Goal: Transaction & Acquisition: Purchase product/service

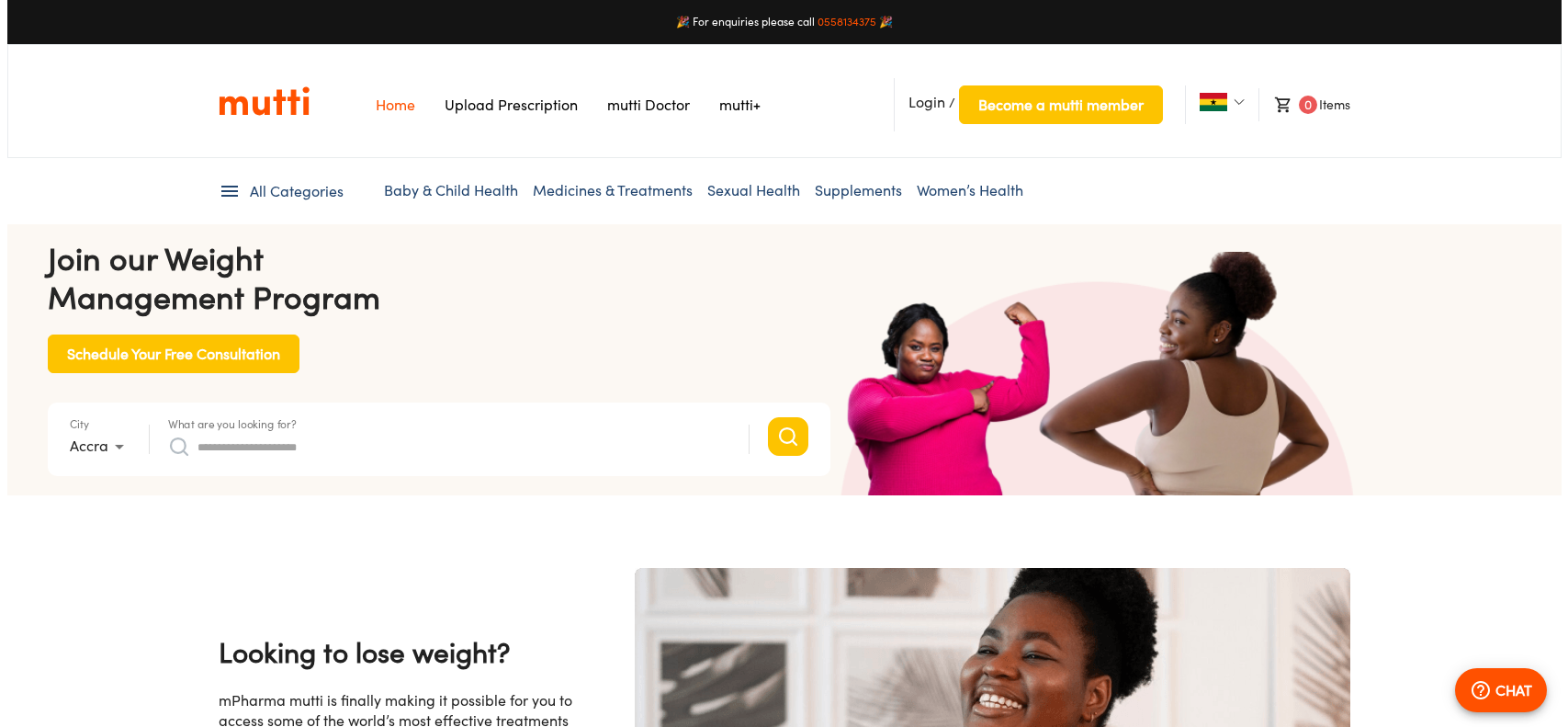
scroll to position [0, 2866]
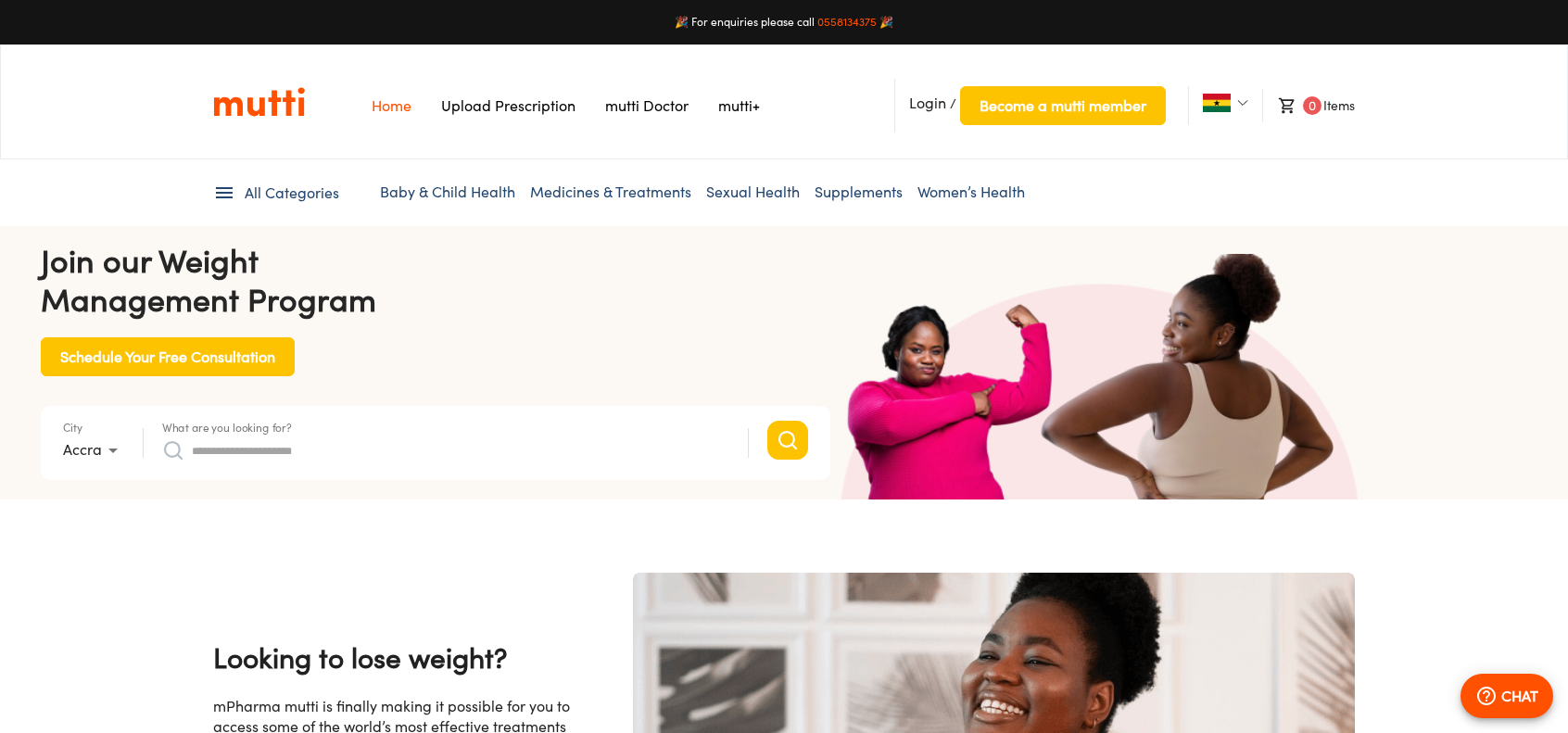
click at [1240, 107] on img at bounding box center [1243, 103] width 11 height 11
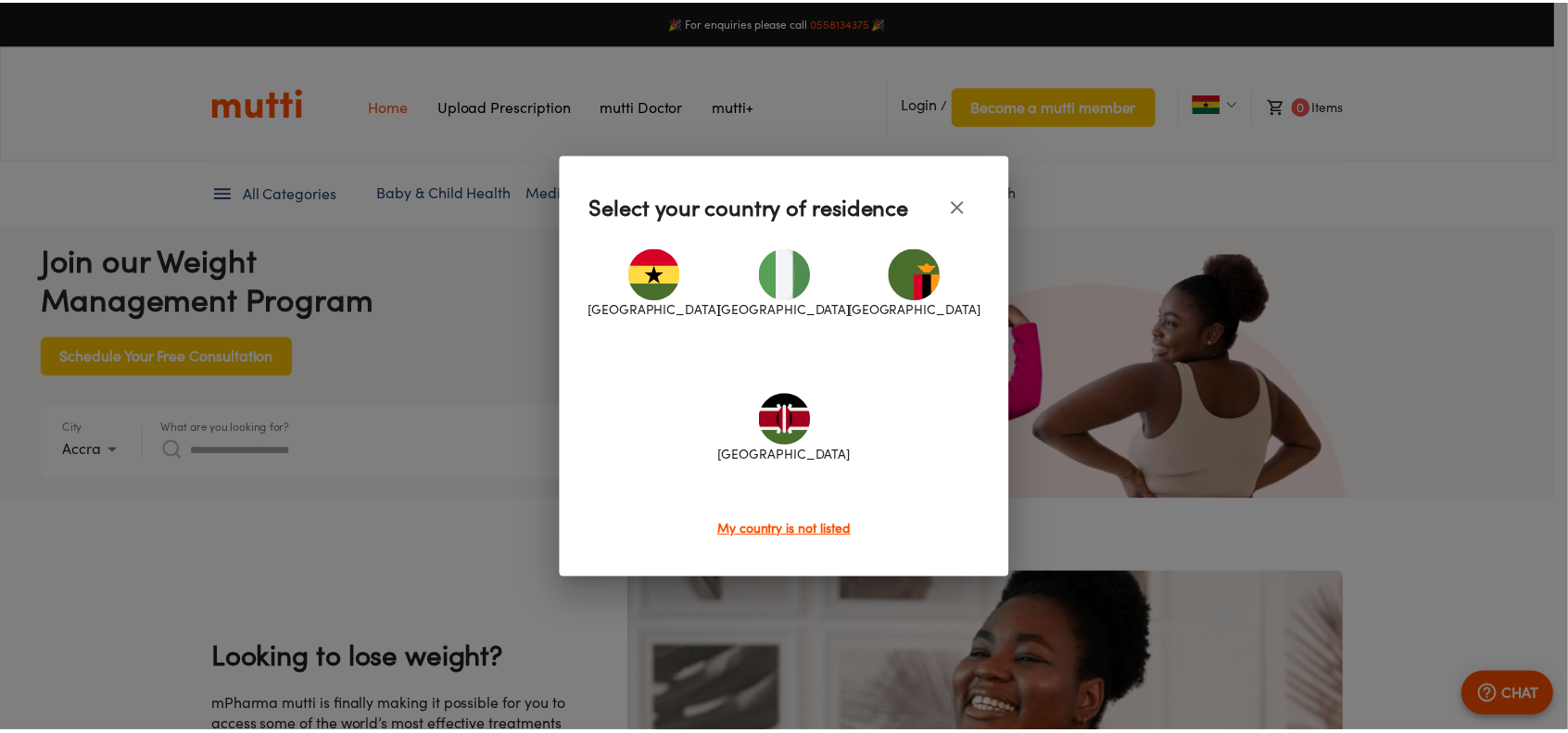
scroll to position [0, 3373]
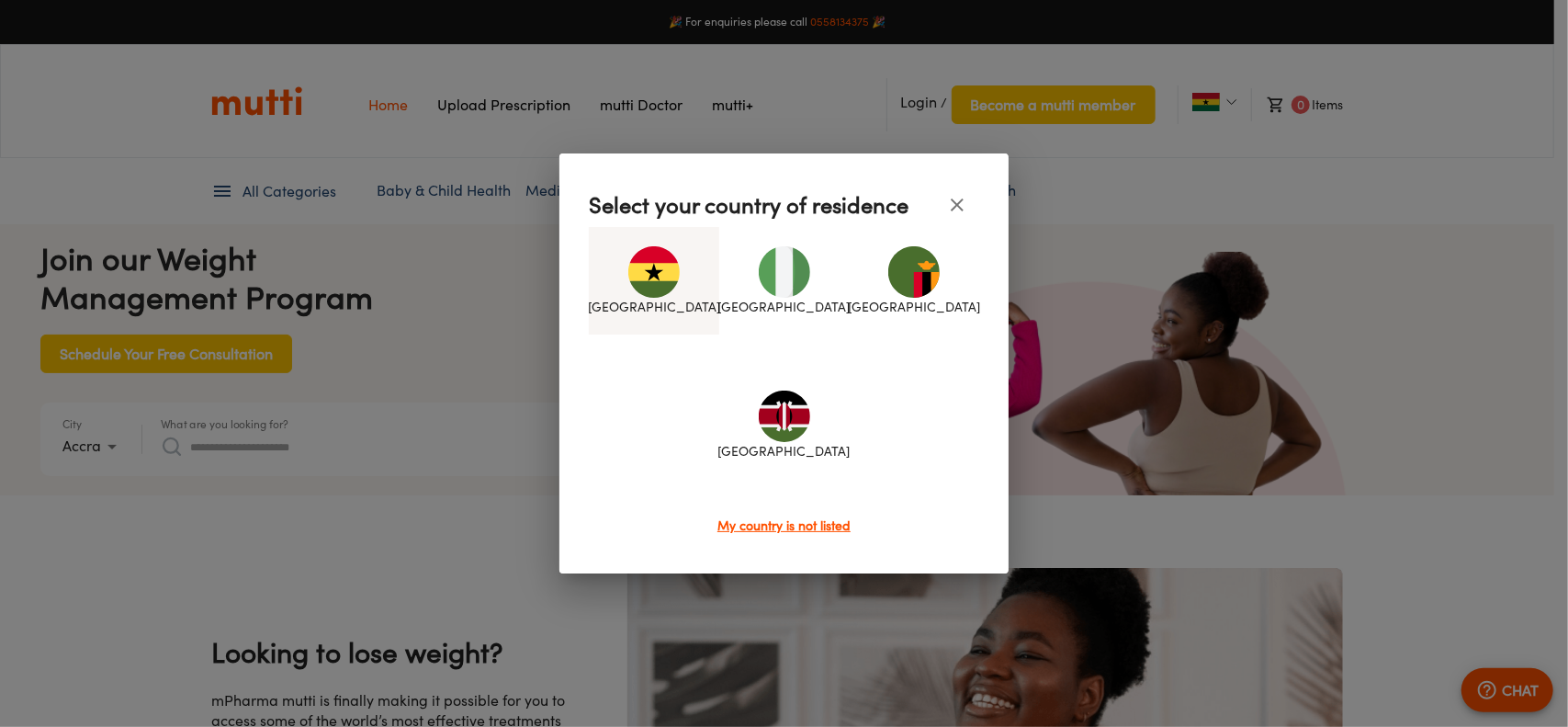
click at [675, 284] on img at bounding box center [654, 272] width 52 height 52
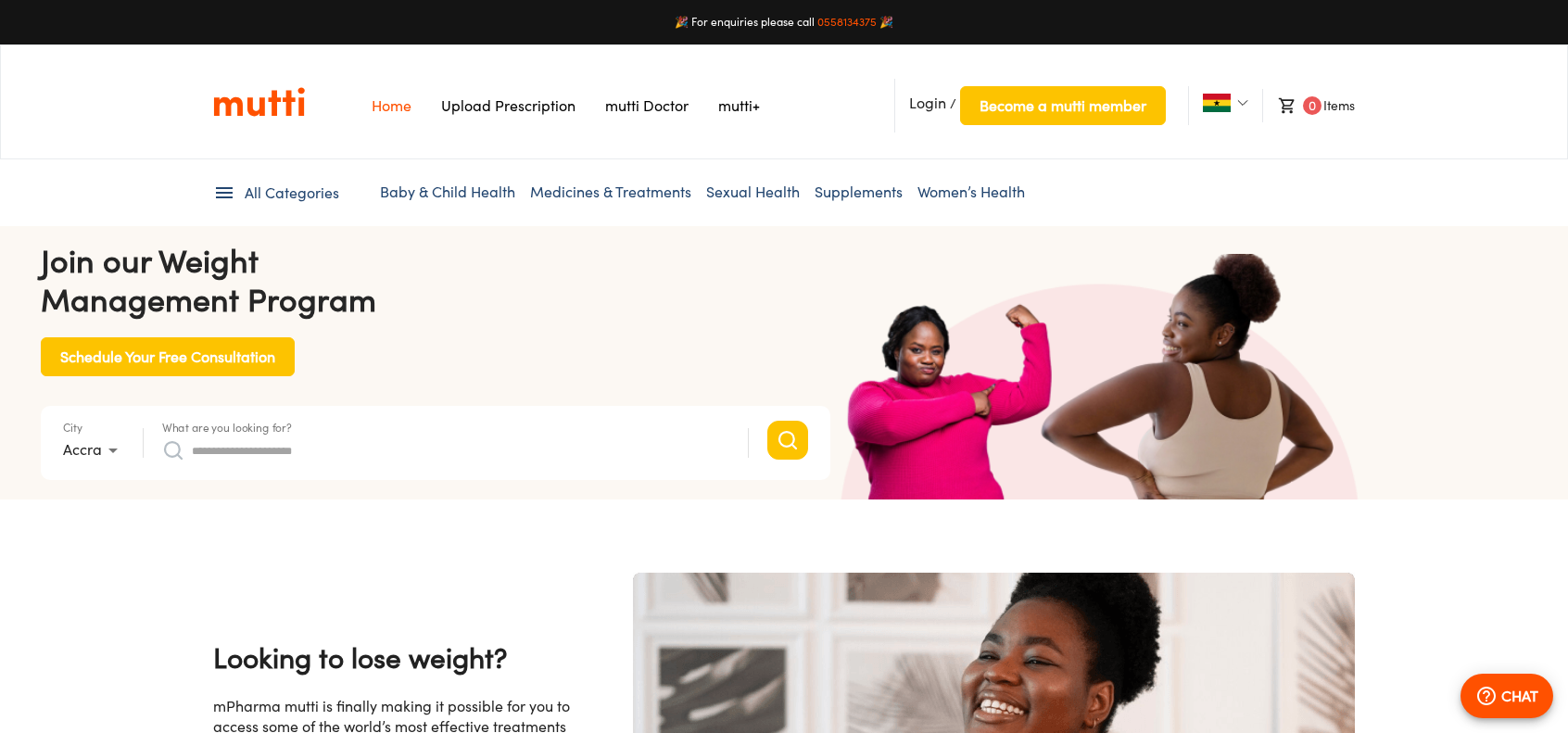
scroll to position [0, 3802]
click at [594, 193] on link "Medicines & Treatments" at bounding box center [610, 192] width 161 height 19
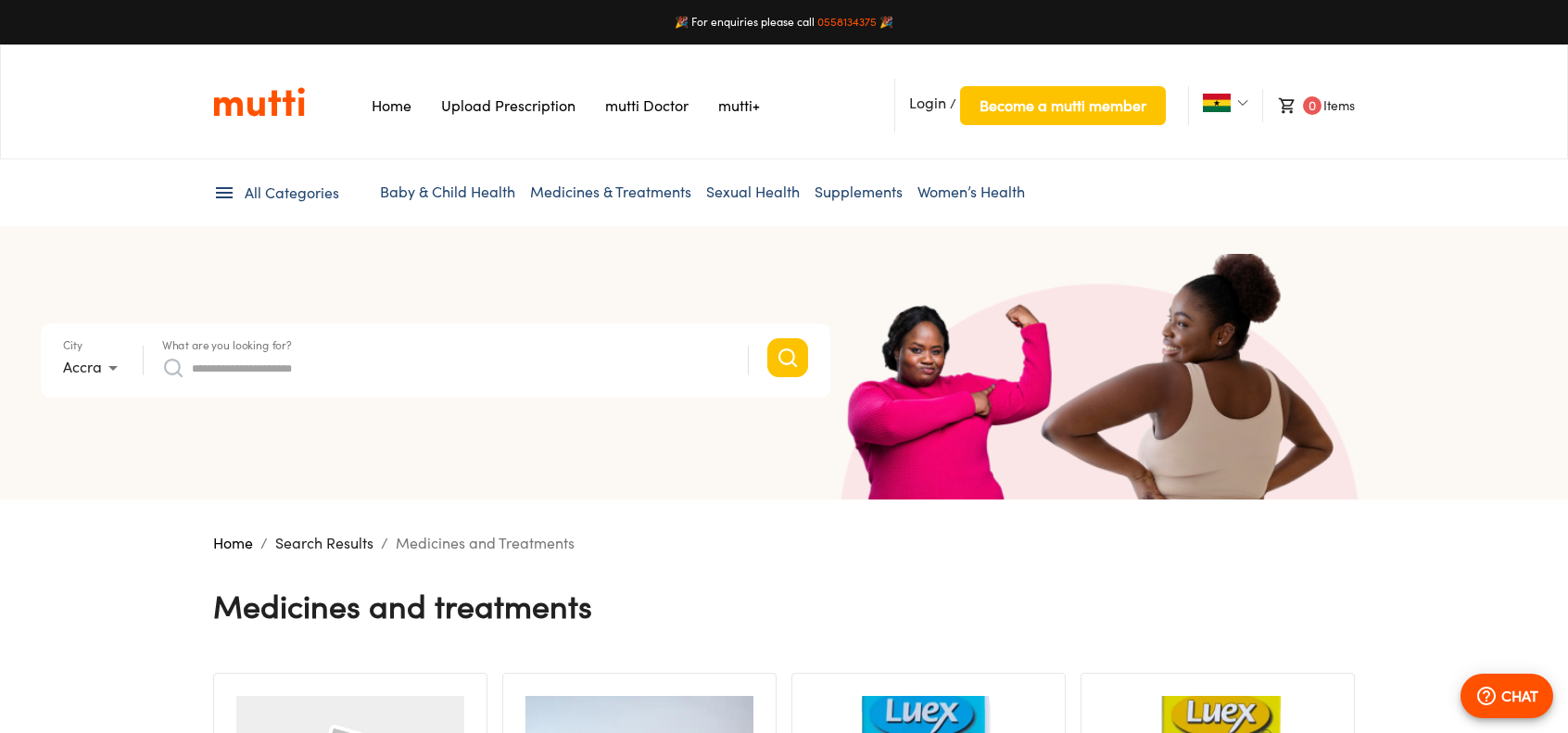
click at [187, 370] on div at bounding box center [446, 367] width 568 height 30
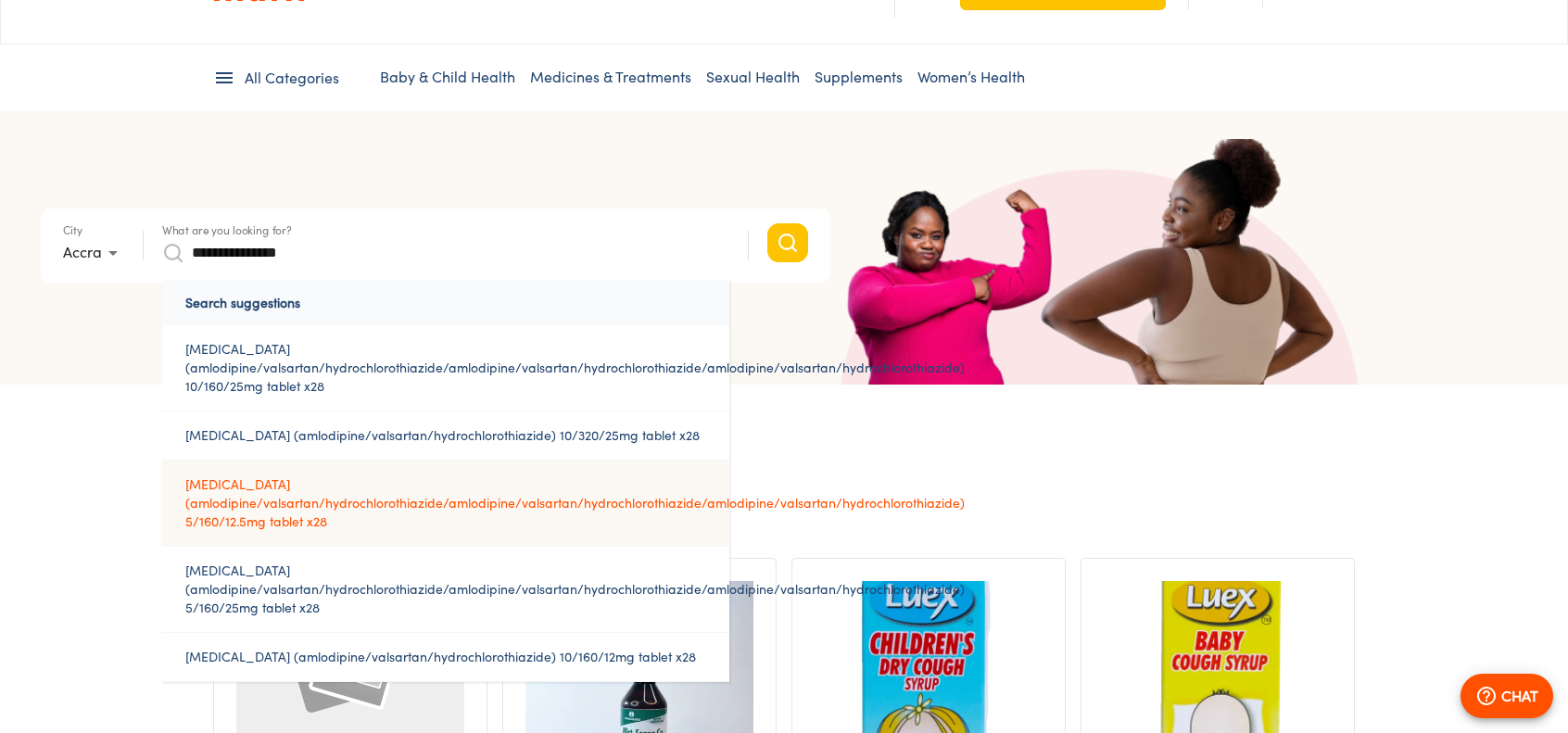
scroll to position [185, 0]
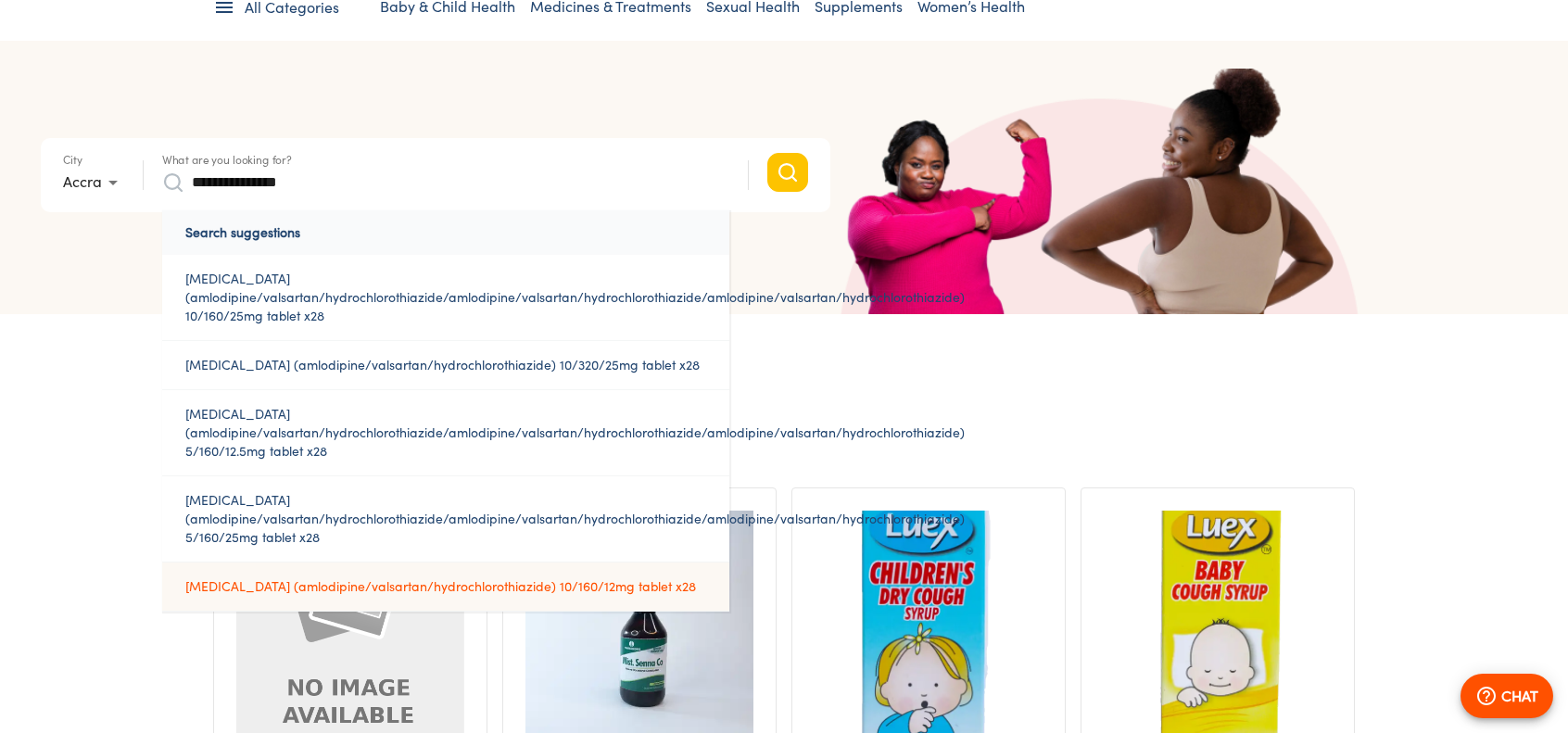
type input "**********"
click at [460, 595] on link "[MEDICAL_DATA] (amlodipine/valsartan/hydrochlorothiazide) 10/160/12mg tablet x28" at bounding box center [446, 587] width 568 height 48
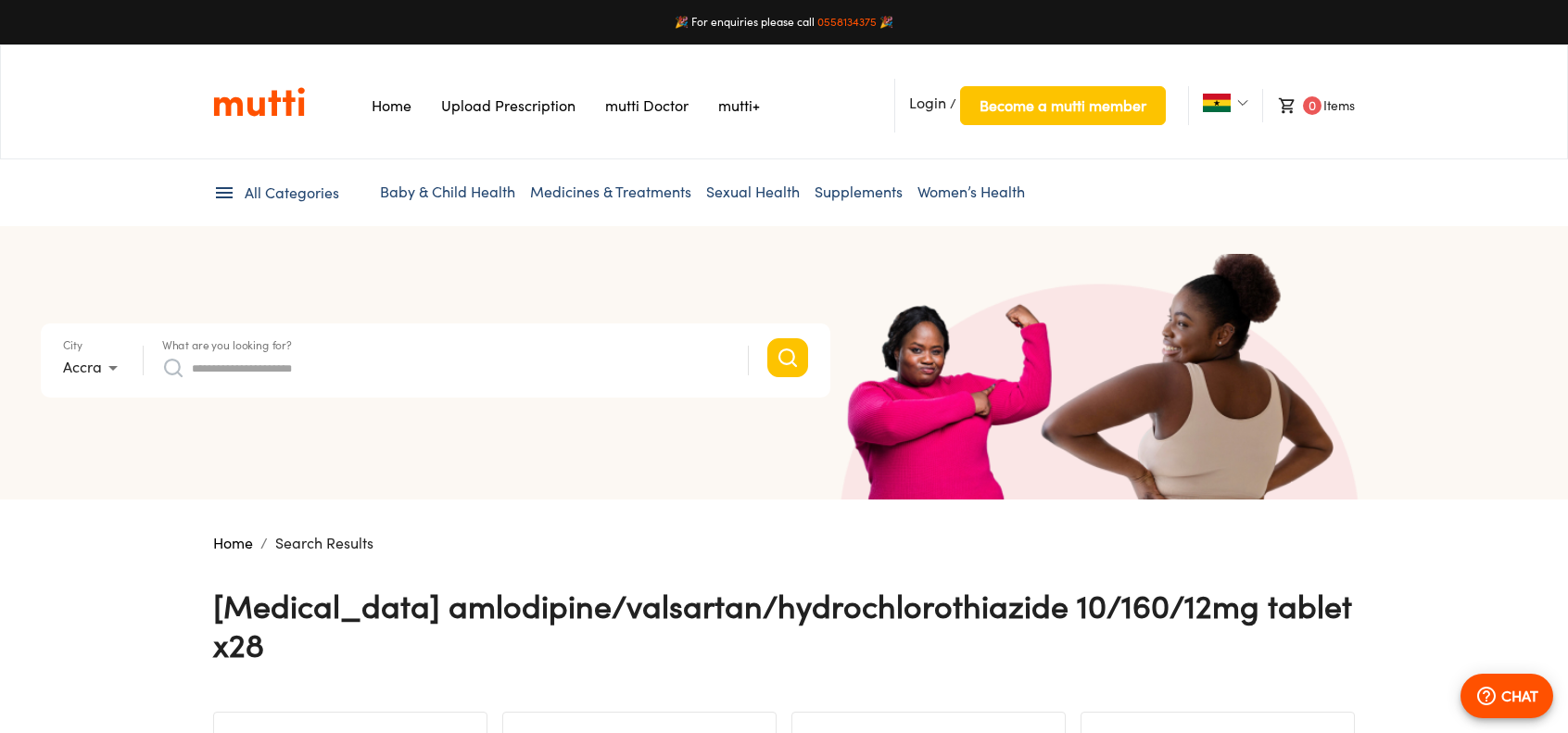
click at [267, 353] on input "What are you looking for?" at bounding box center [461, 367] width 538 height 30
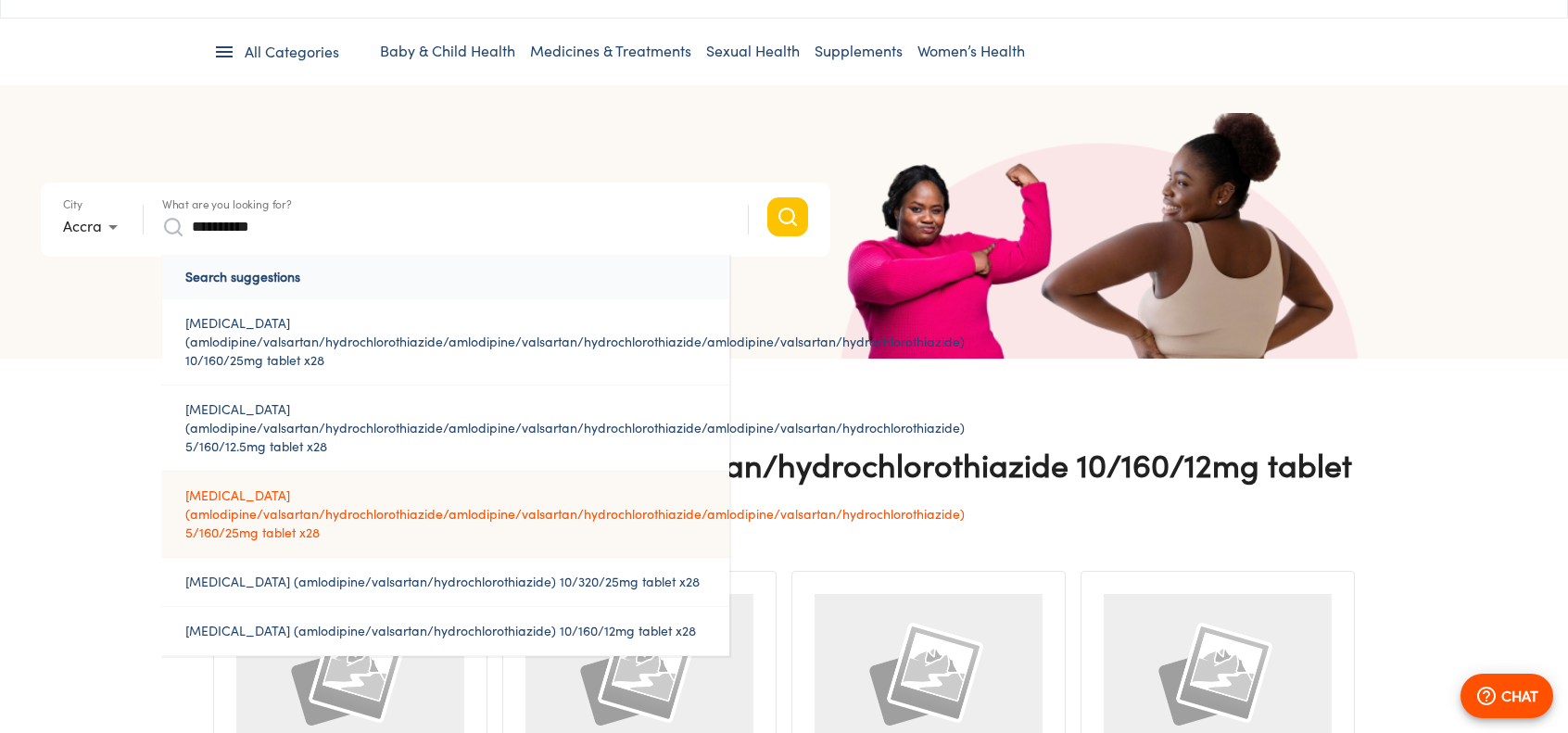
scroll to position [185, 0]
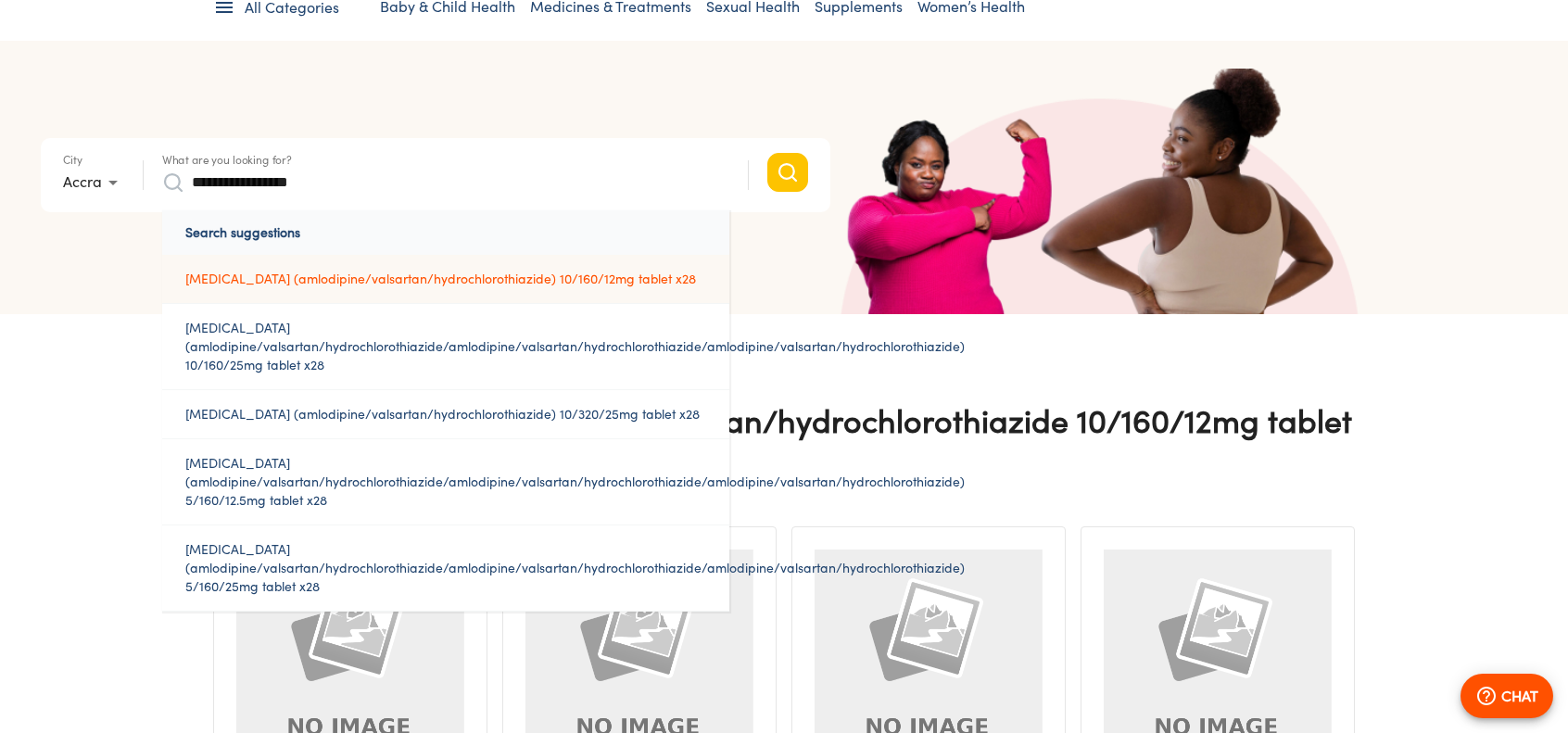
type input "**********"
click at [367, 271] on link "[MEDICAL_DATA] (amlodipine/valsartan/hydrochlorothiazide) 10/160/12mg tablet x28" at bounding box center [446, 279] width 568 height 48
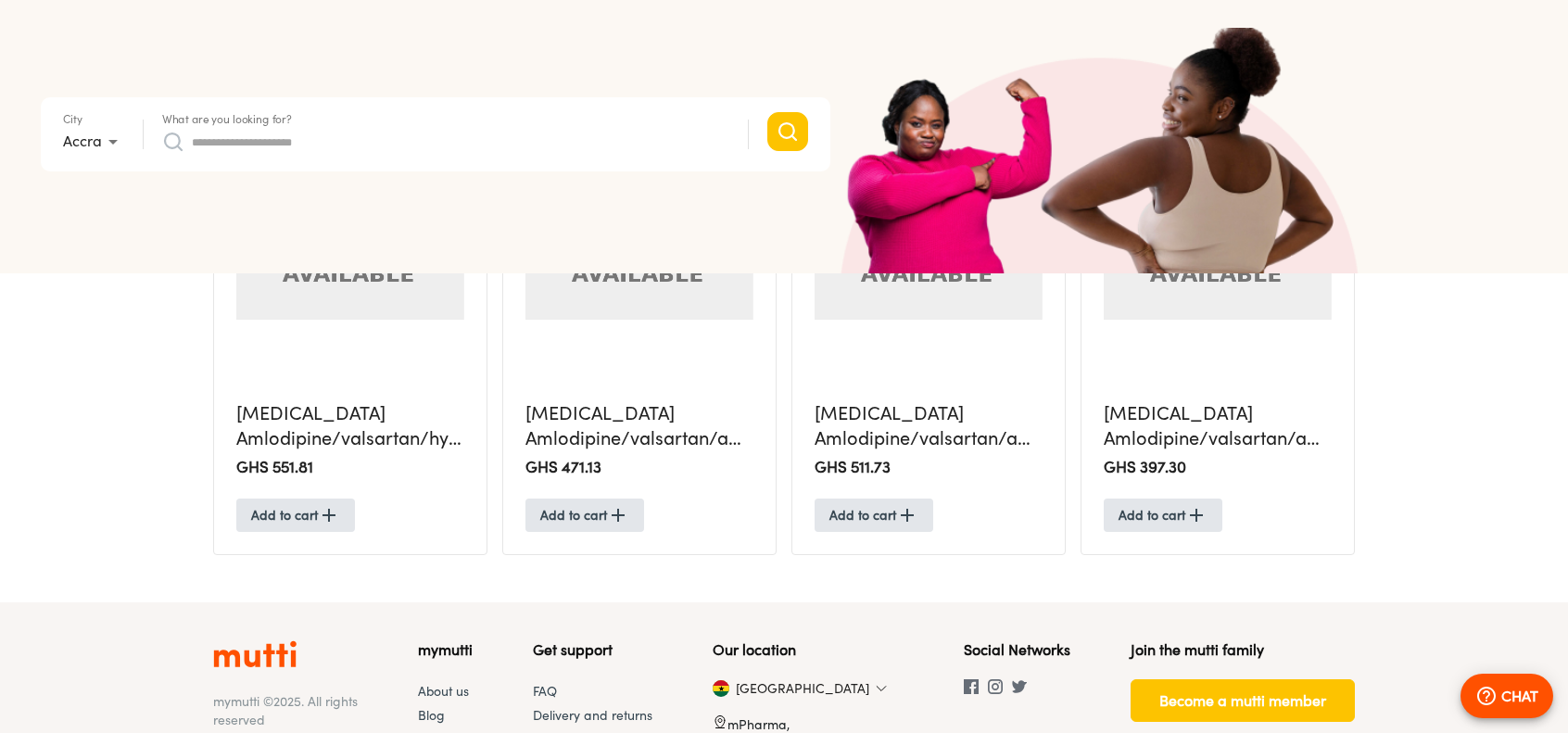
scroll to position [1278, 0]
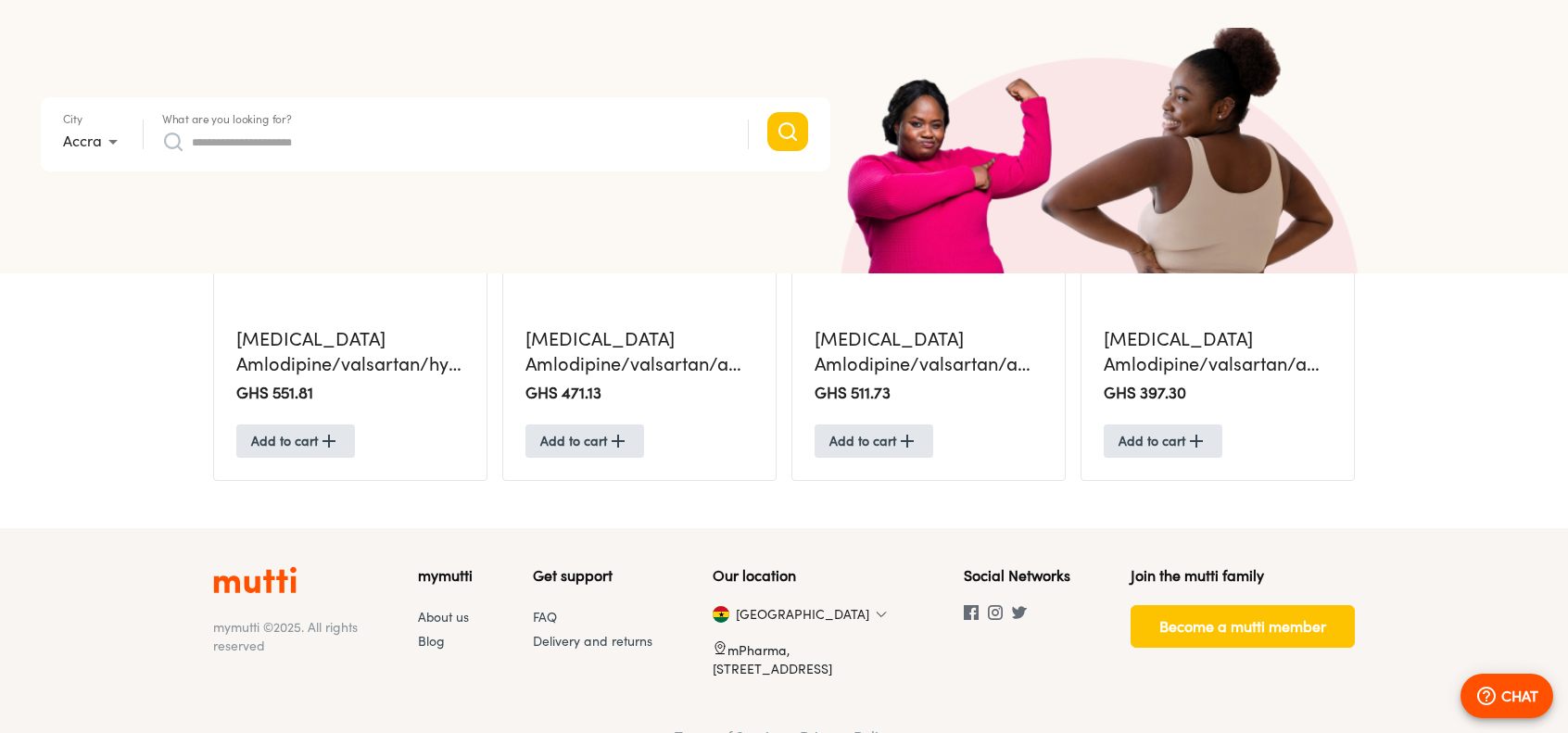
click at [744, 727] on link "Terms of Service" at bounding box center [730, 737] width 111 height 19
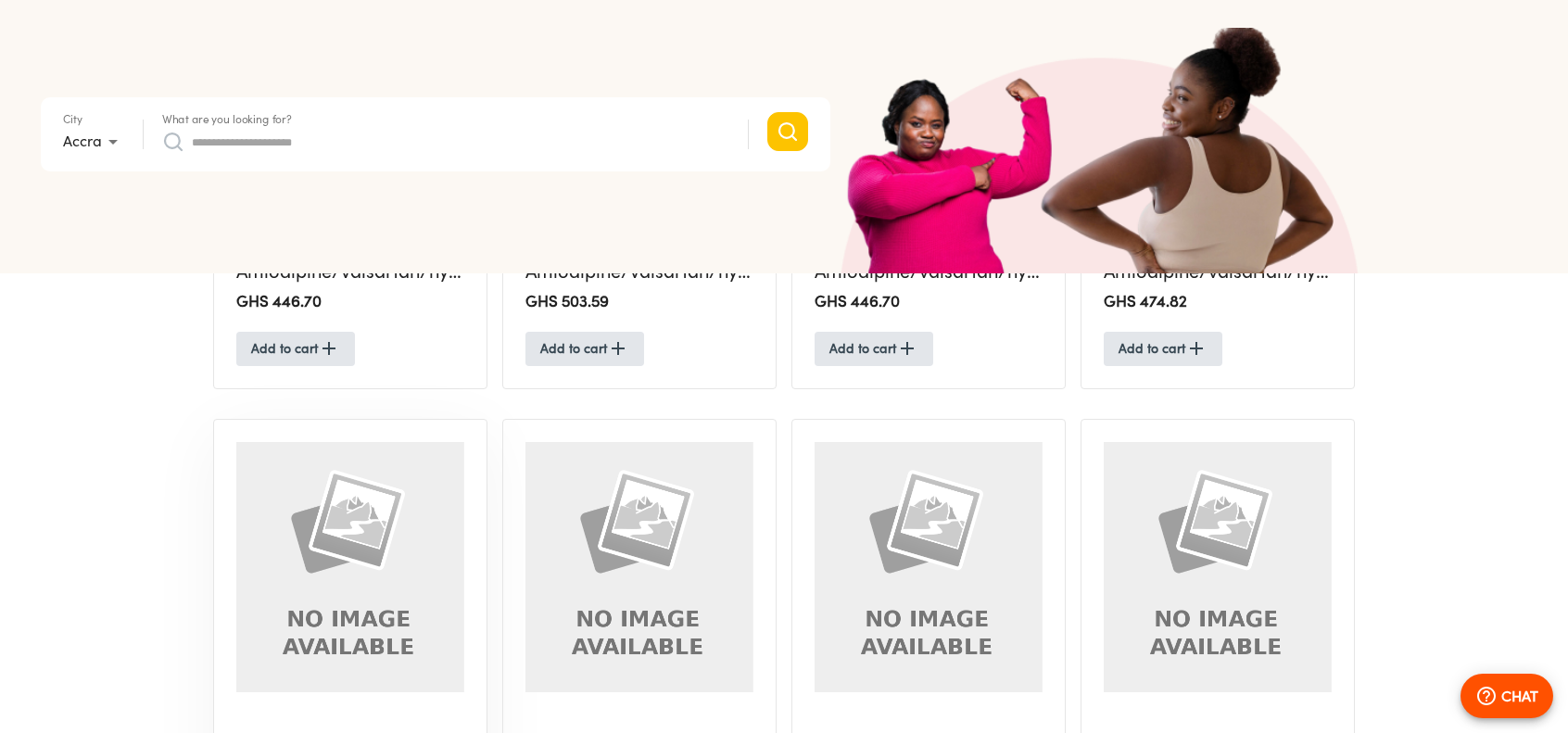
scroll to position [815, 0]
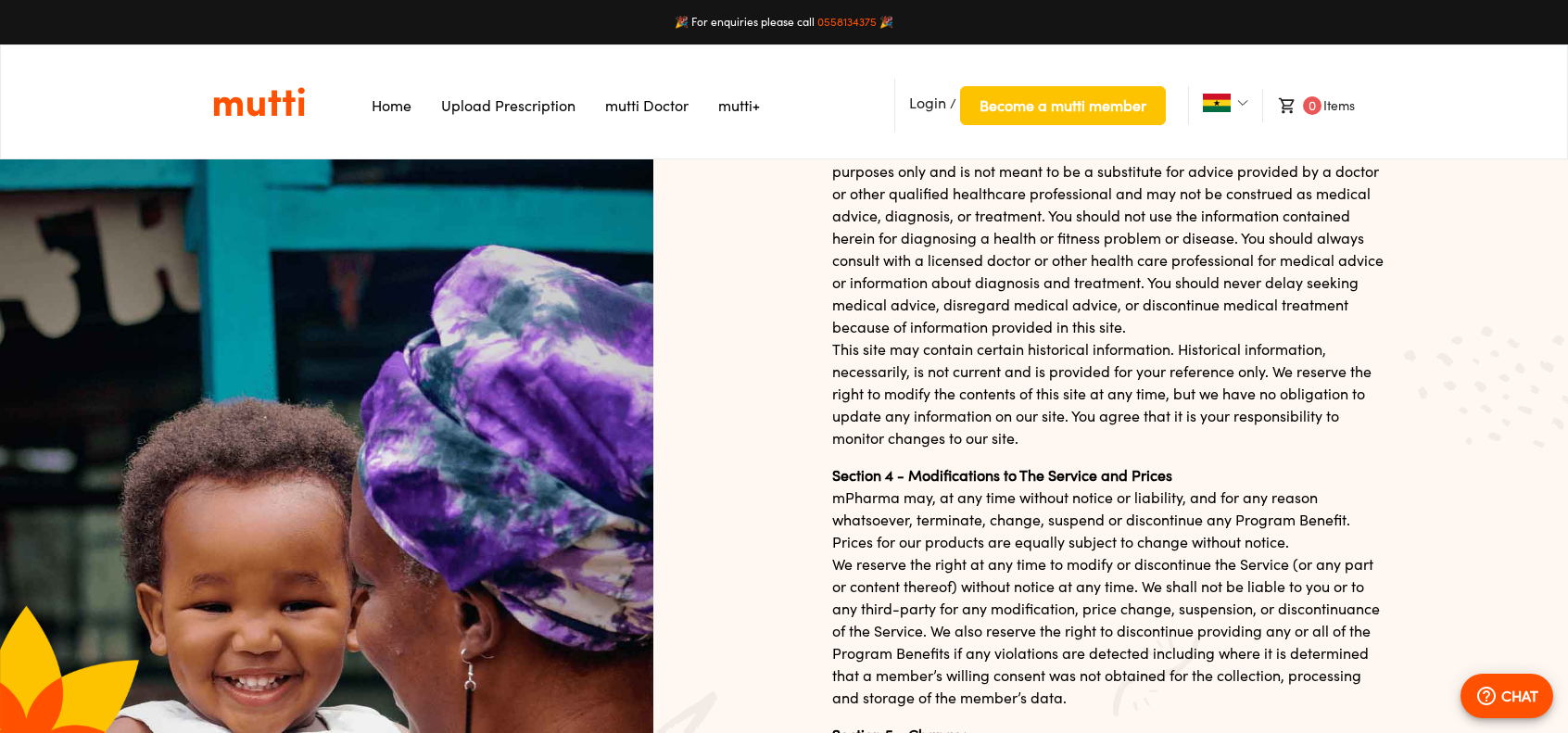
scroll to position [2038, 0]
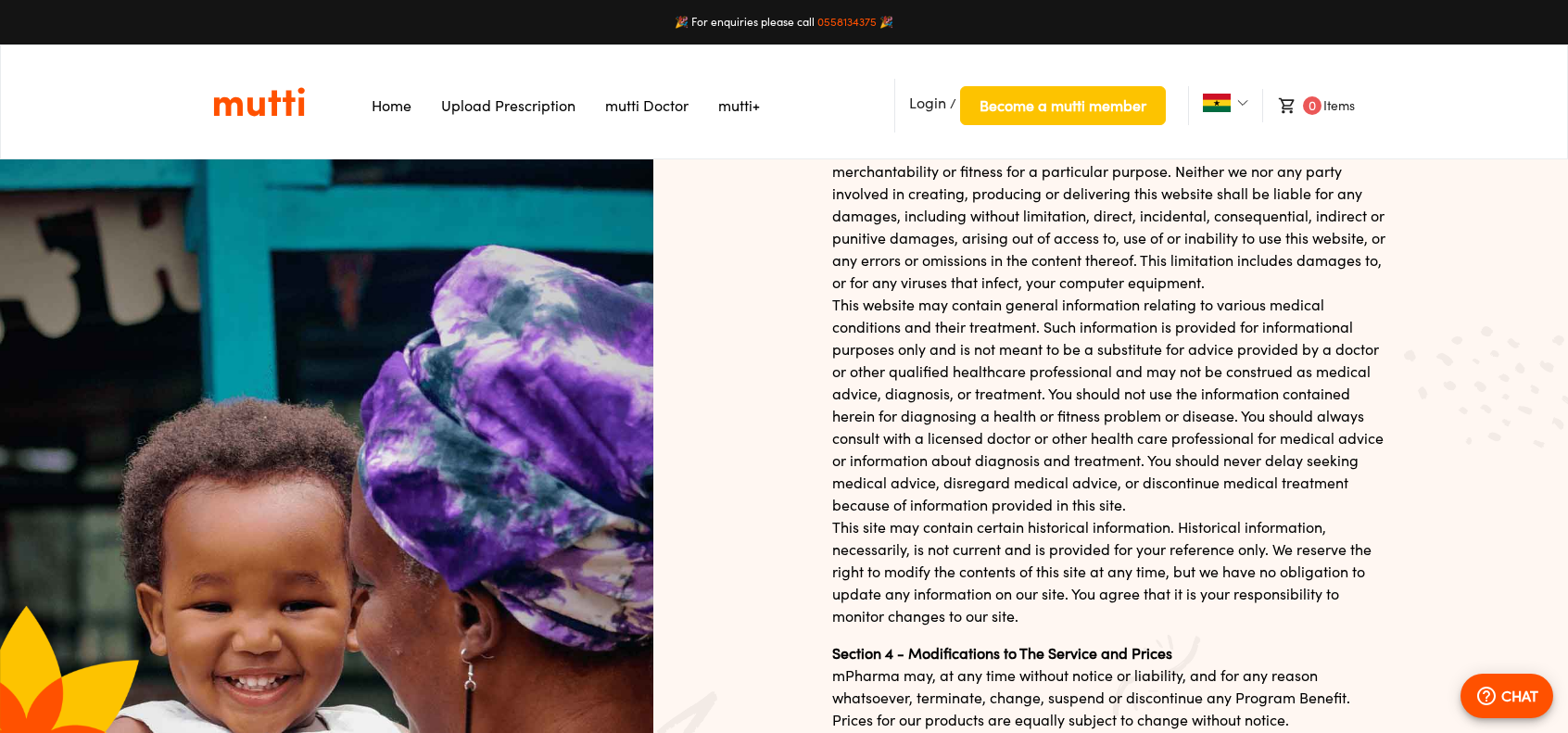
click at [485, 105] on link "Upload Prescription" at bounding box center [508, 106] width 134 height 19
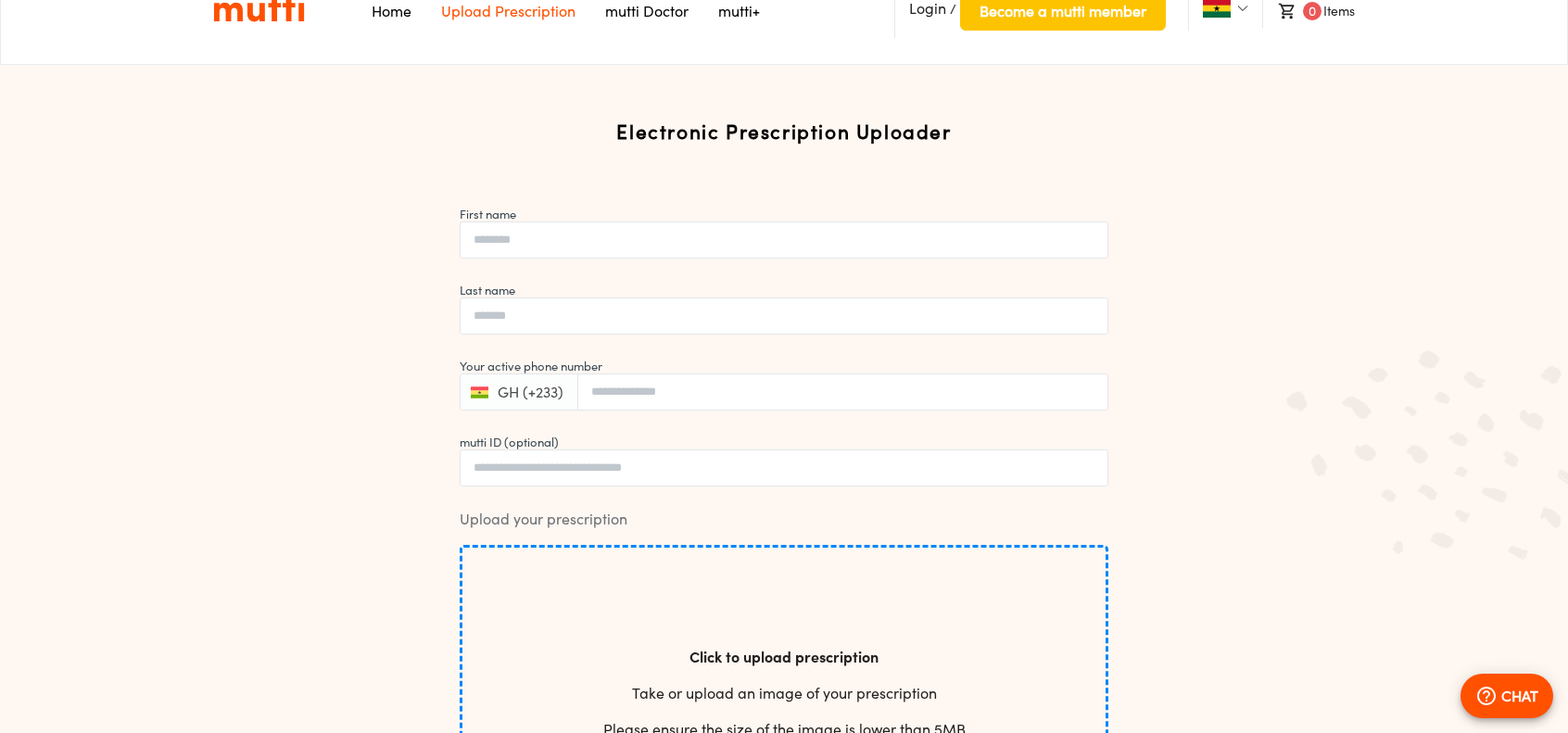
scroll to position [93, 0]
click at [382, 7] on link "Home" at bounding box center [391, 13] width 40 height 19
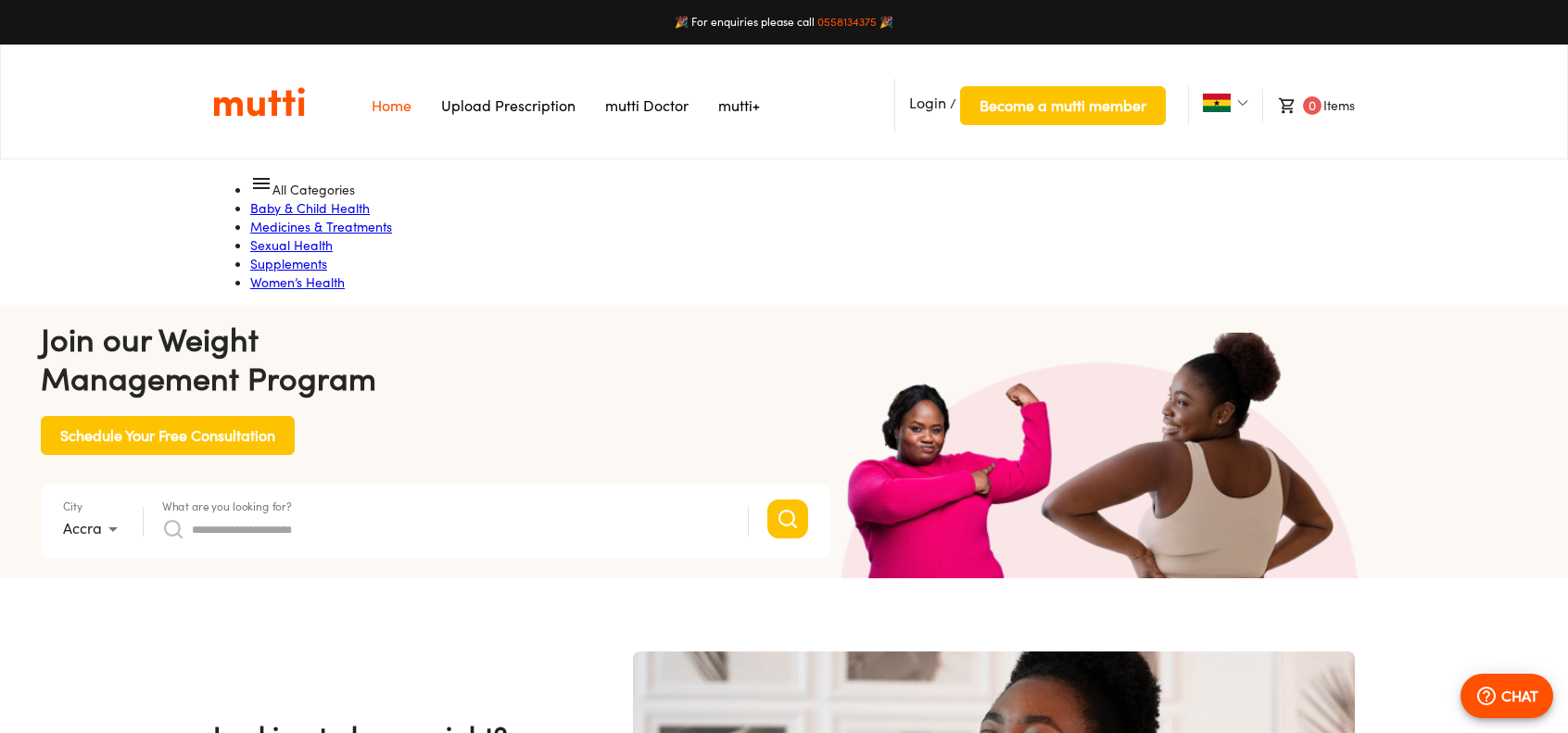
scroll to position [0, 964]
click at [847, 20] on link "0558134375" at bounding box center [847, 21] width 60 height 14
click at [392, 219] on link "Medicines & Treatments" at bounding box center [321, 226] width 141 height 16
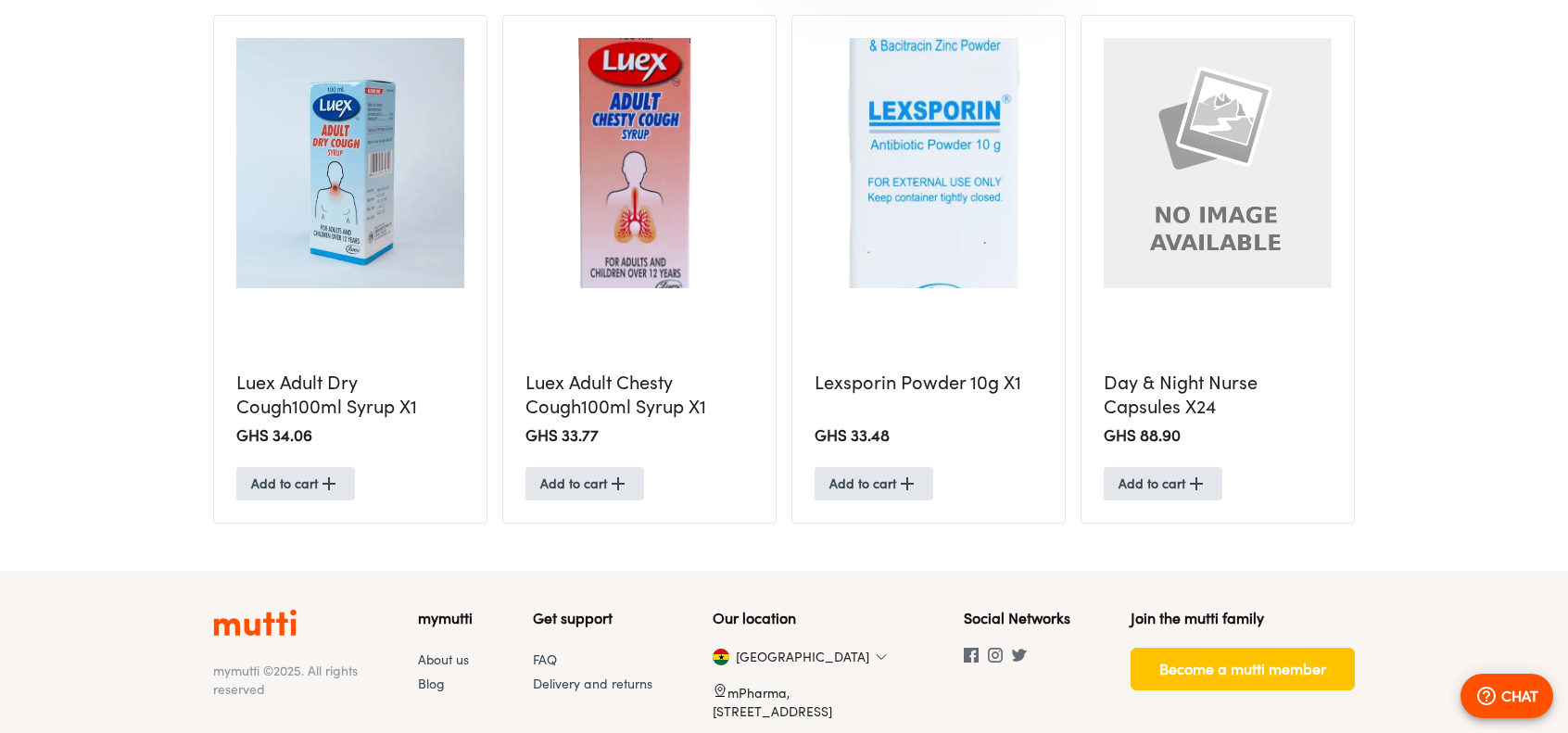
scroll to position [1278, 0]
